Goal: Find specific page/section: Find specific page/section

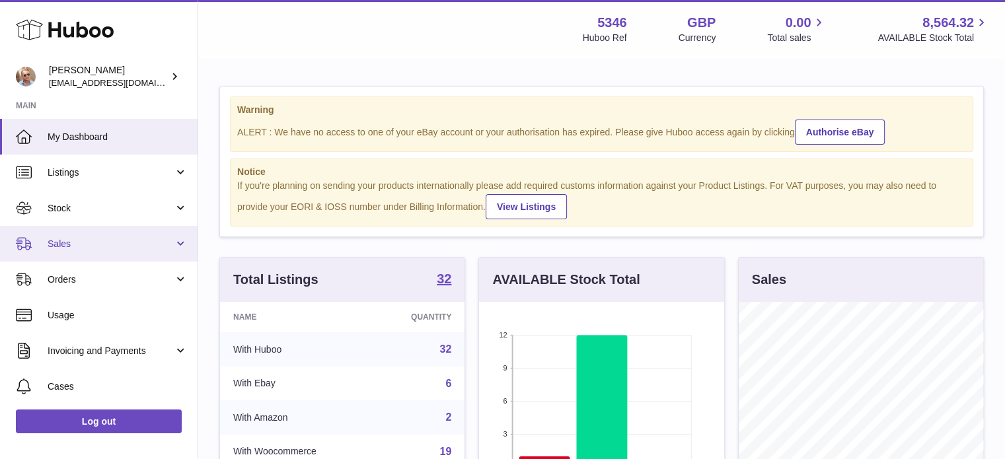
scroll to position [206, 245]
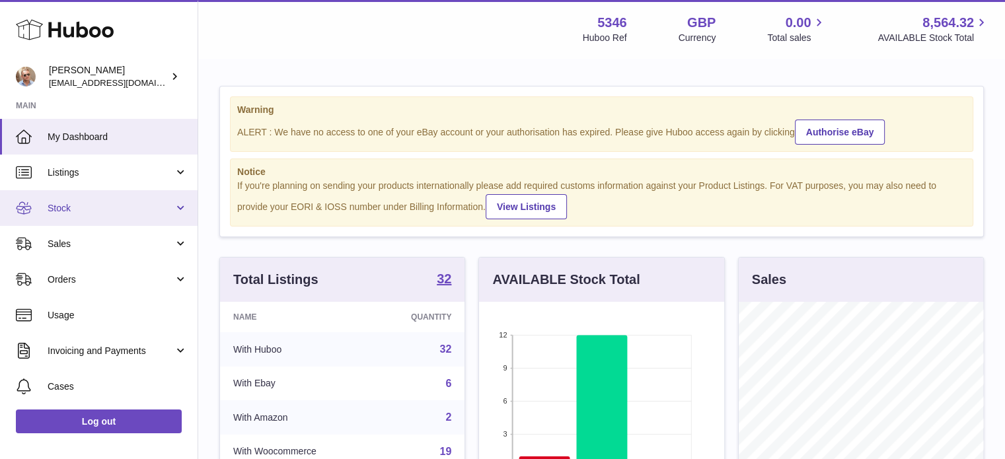
click at [90, 219] on link "Stock" at bounding box center [99, 208] width 198 height 36
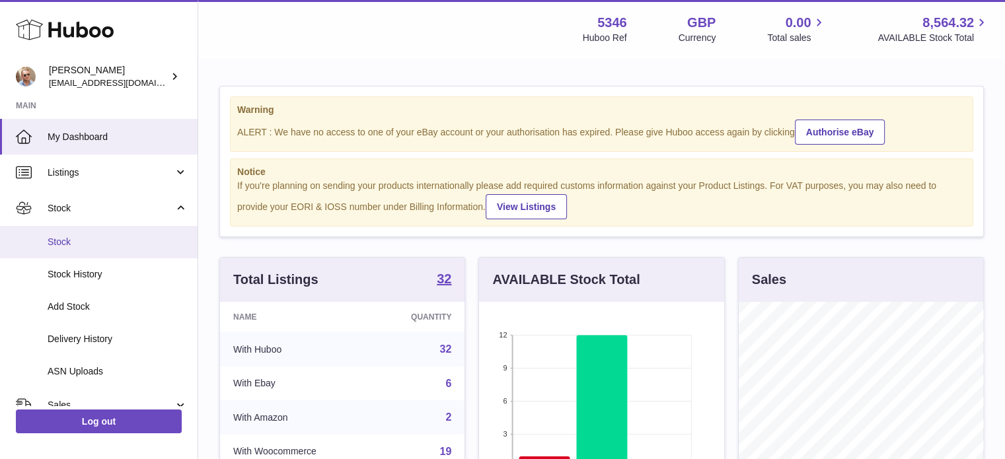
click at [89, 241] on span "Stock" at bounding box center [118, 242] width 140 height 13
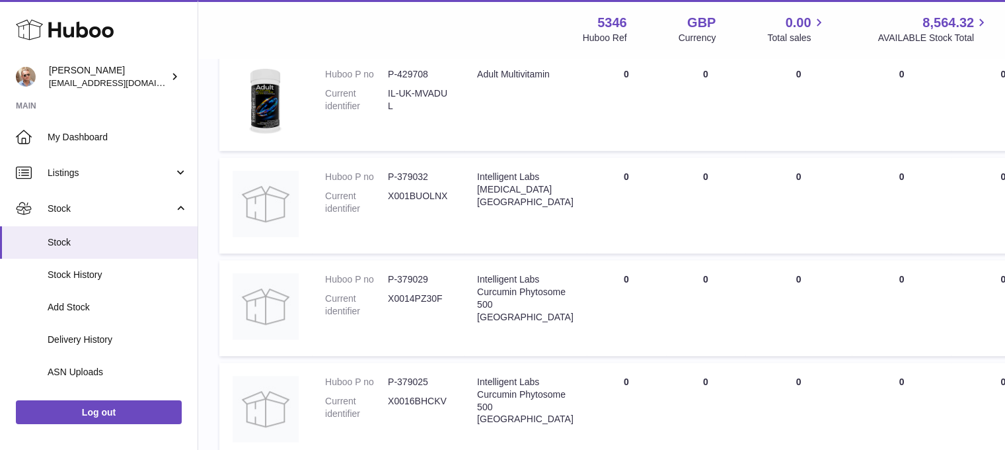
scroll to position [1198, 0]
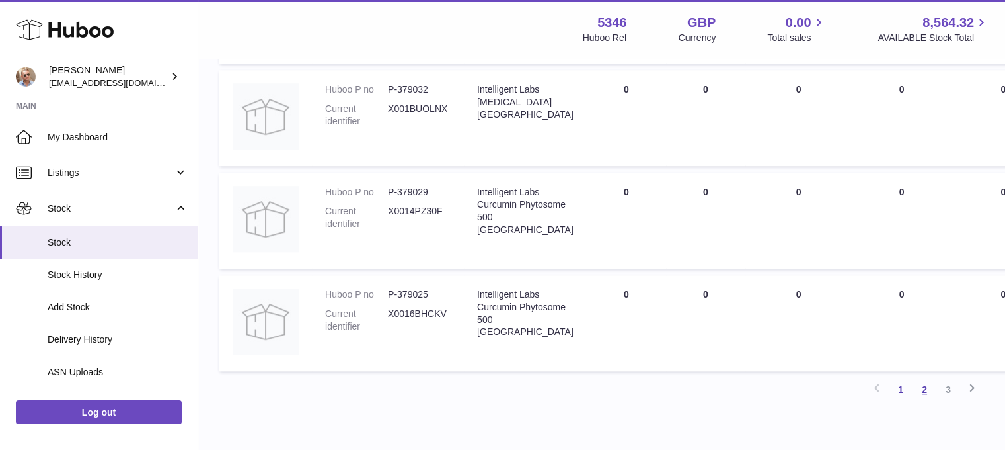
click at [922, 394] on link "2" at bounding box center [925, 389] width 24 height 24
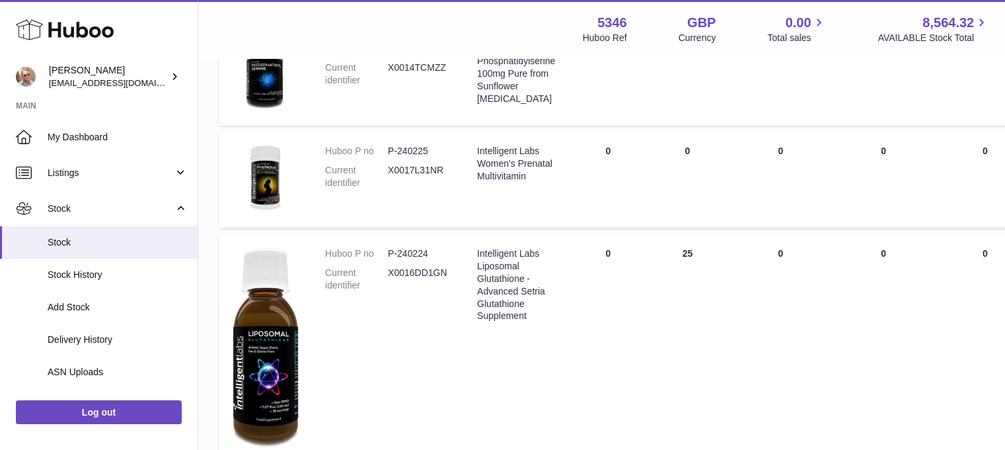
scroll to position [1003, 0]
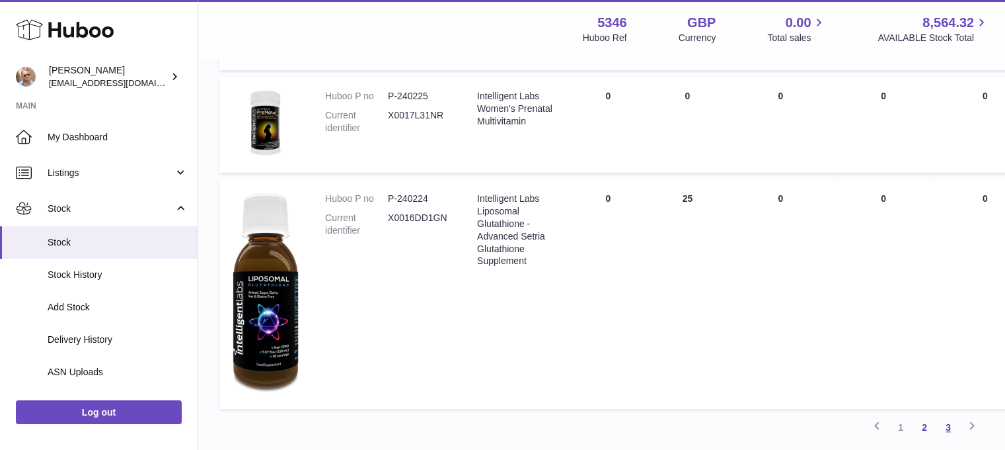
click at [953, 427] on link "3" at bounding box center [949, 427] width 24 height 24
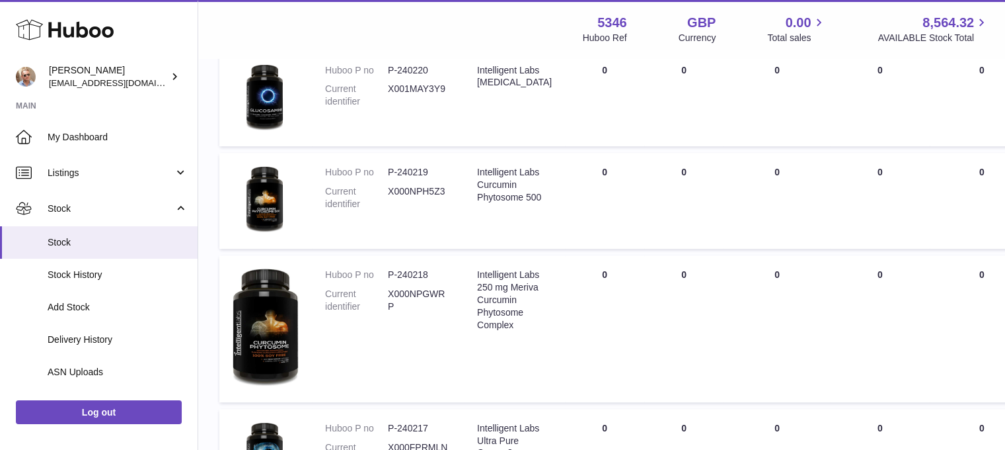
scroll to position [675, 0]
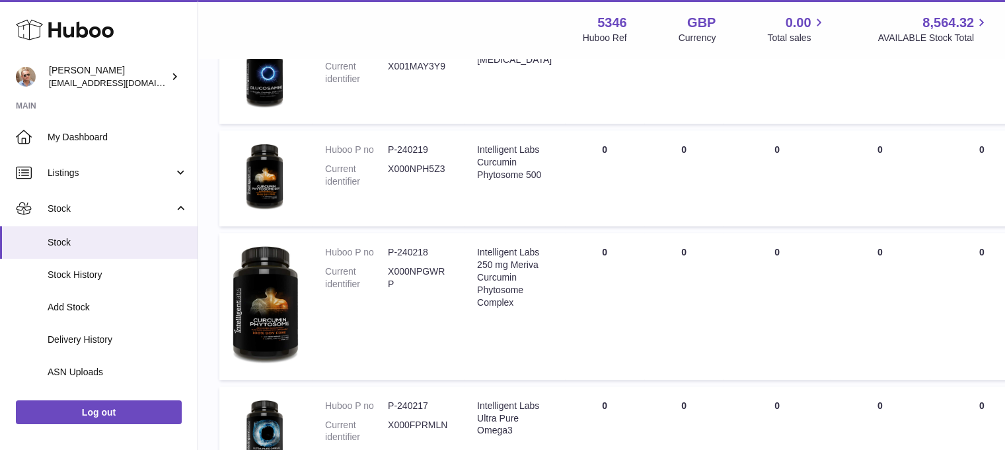
click at [1002, 307] on td "QUARANTINED Total 0" at bounding box center [982, 306] width 104 height 146
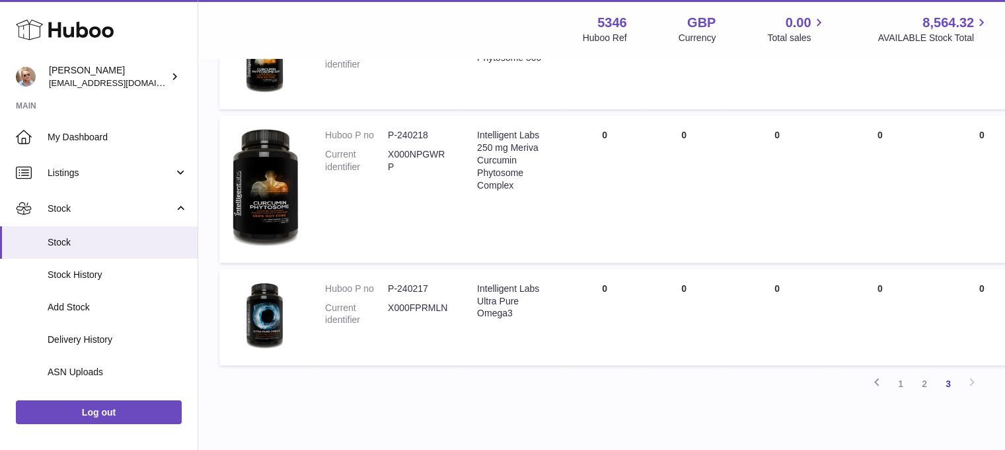
scroll to position [805, 0]
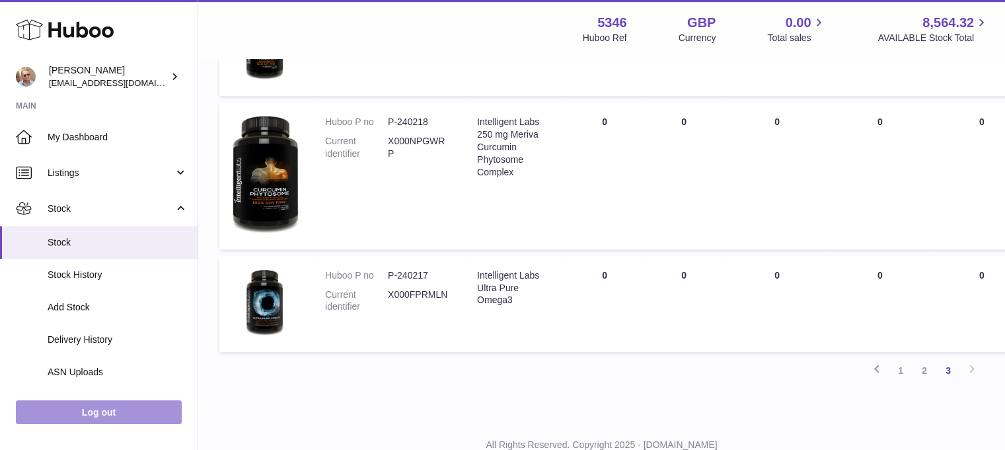
click at [116, 424] on link "Log out" at bounding box center [99, 412] width 166 height 24
